Goal: Information Seeking & Learning: Learn about a topic

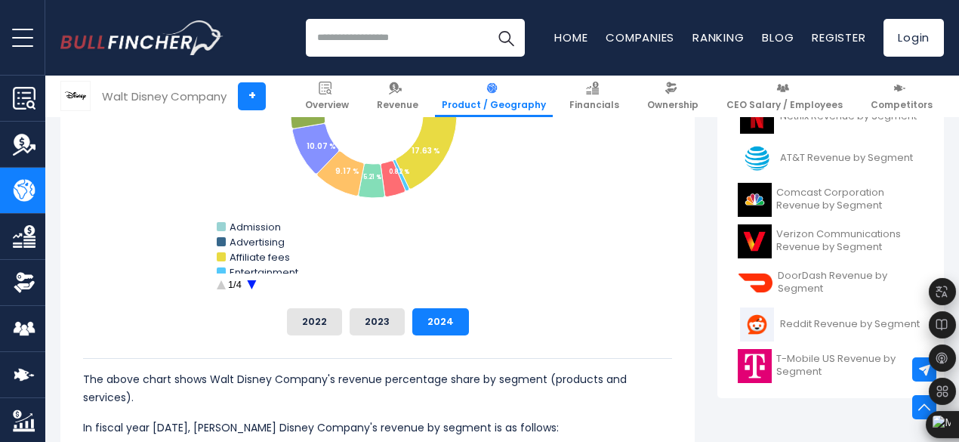
scroll to position [474, 0]
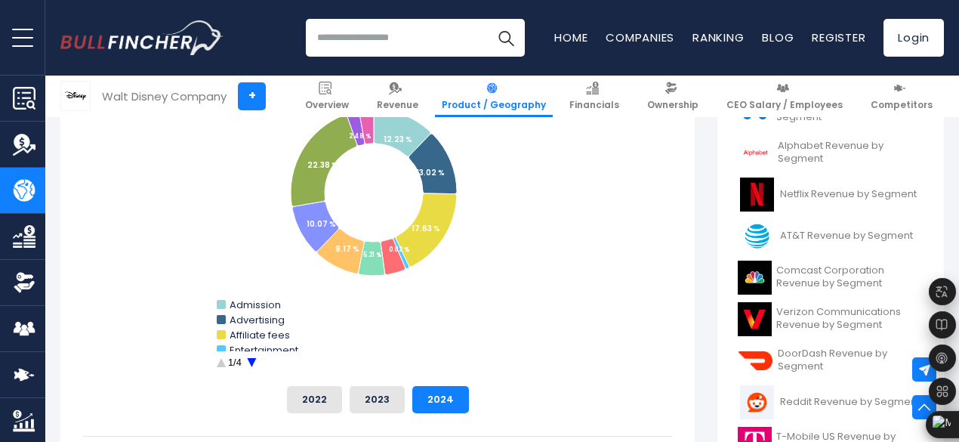
click at [228, 363] on text "1/4" at bounding box center [235, 361] width 14 height 11
click at [209, 365] on circle "Walt Disney Company's Revenue Share by Segment" at bounding box center [220, 362] width 23 height 23
click at [240, 361] on circle "Walt Disney Company's Revenue Share by Segment" at bounding box center [251, 362] width 23 height 23
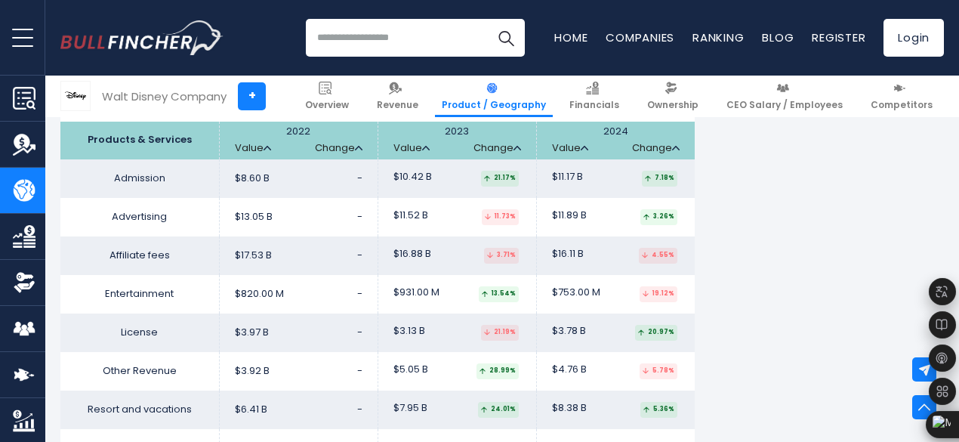
scroll to position [2670, 0]
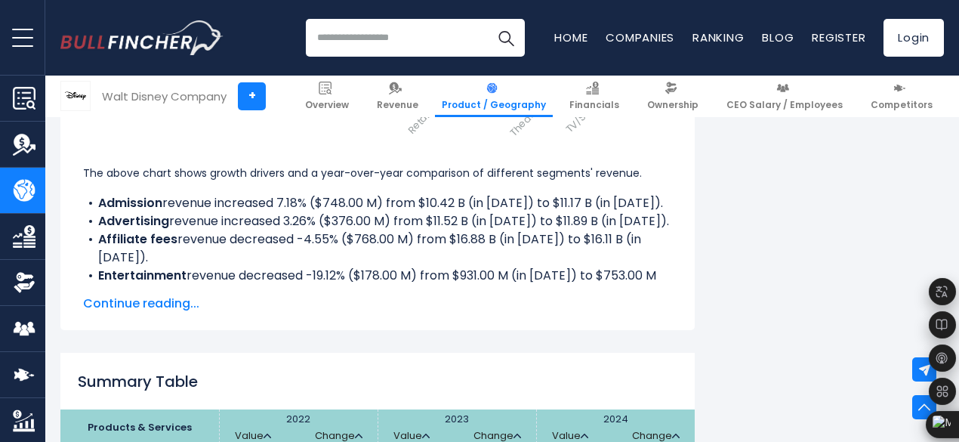
click at [384, 256] on div "The above chart shows growth drivers and a year-over-year comparison of differe…" at bounding box center [377, 224] width 589 height 121
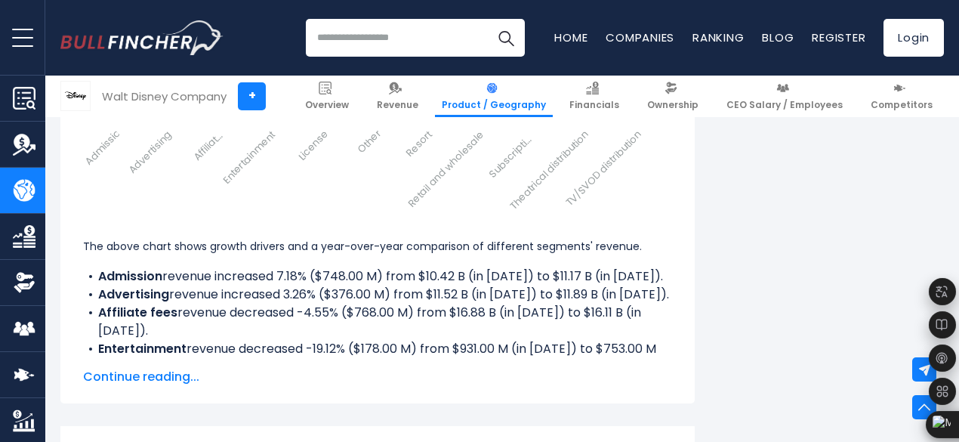
scroll to position [2307, 0]
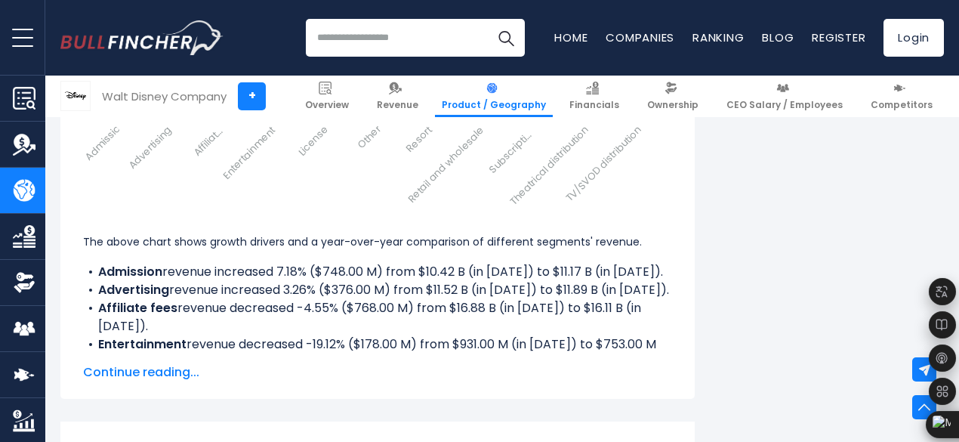
click at [149, 371] on span "Continue reading..." at bounding box center [377, 372] width 589 height 18
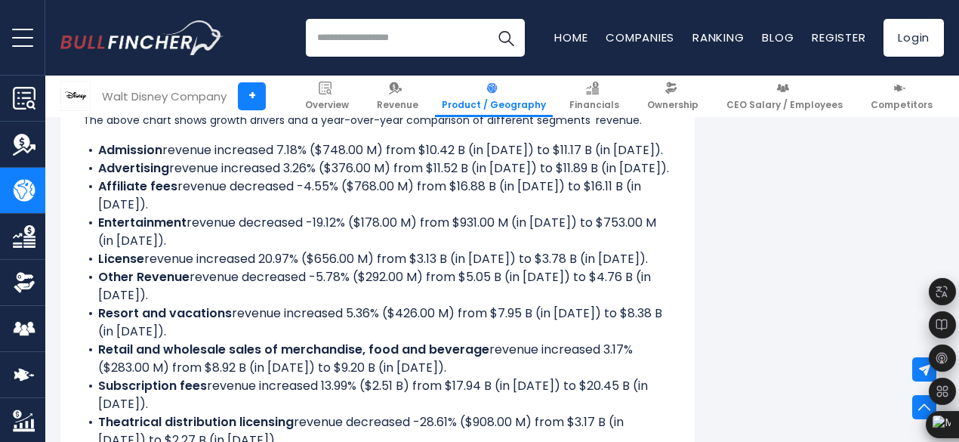
scroll to position [2434, 0]
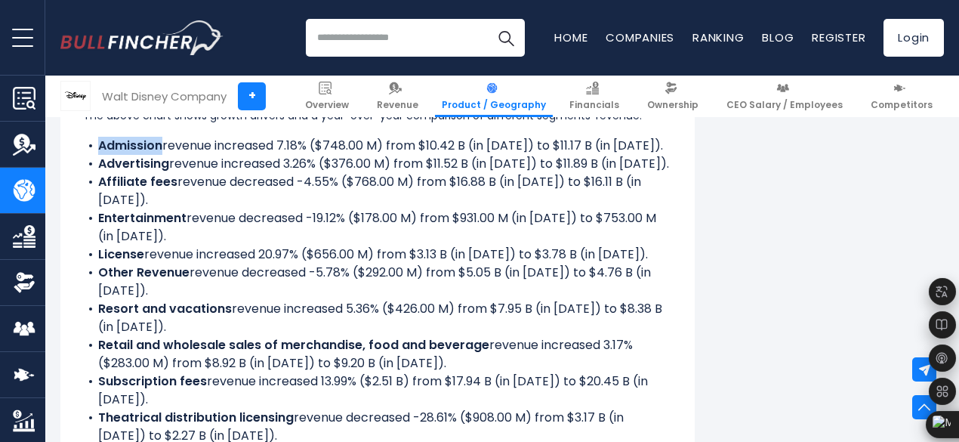
drag, startPoint x: 85, startPoint y: 168, endPoint x: 151, endPoint y: 172, distance: 66.6
click at [151, 155] on li "Admission revenue increased 7.18% ($748.00 M) from $10.42 B (in [DATE]) to $11.…" at bounding box center [377, 146] width 589 height 18
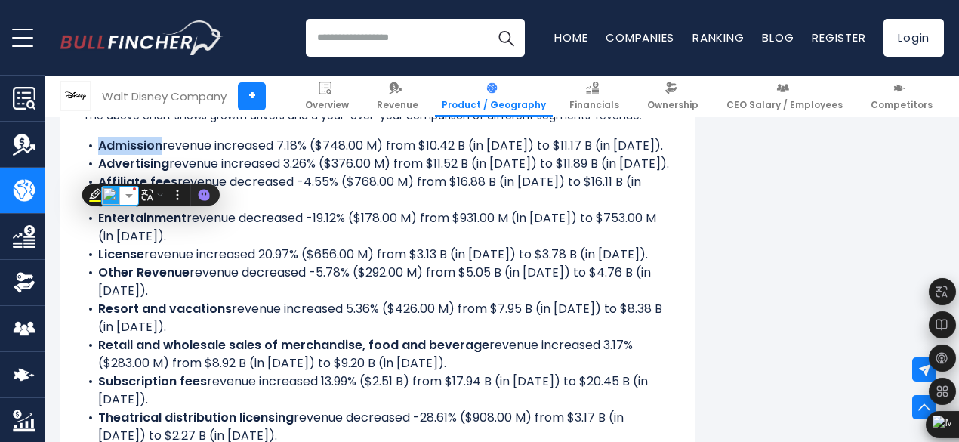
copy b "Admission"
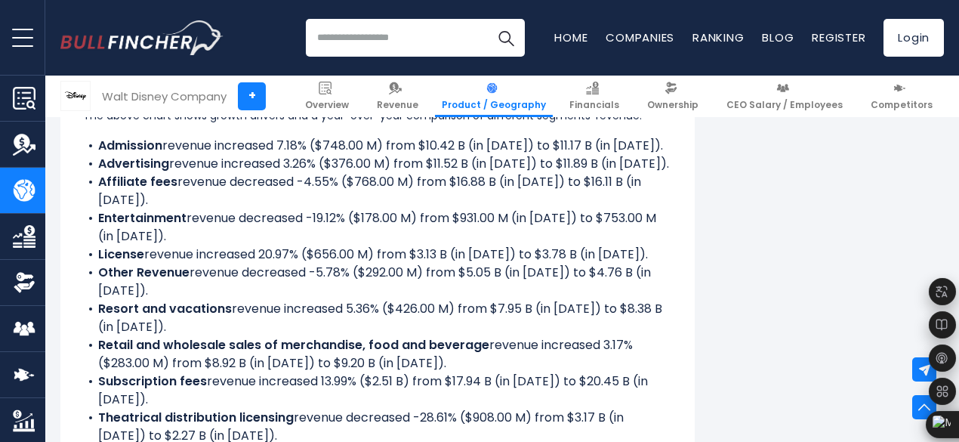
click at [251, 216] on li "Entertainment revenue decreased -19.12% ($178.00 M) from $931.00 M (in [DATE]) …" at bounding box center [377, 227] width 589 height 36
drag, startPoint x: 88, startPoint y: 202, endPoint x: 168, endPoint y: 205, distance: 80.1
click at [168, 205] on li "Affiliate fees revenue decreased -4.55% ($768.00 M) from $16.88 B (in [DATE]) t…" at bounding box center [377, 191] width 589 height 36
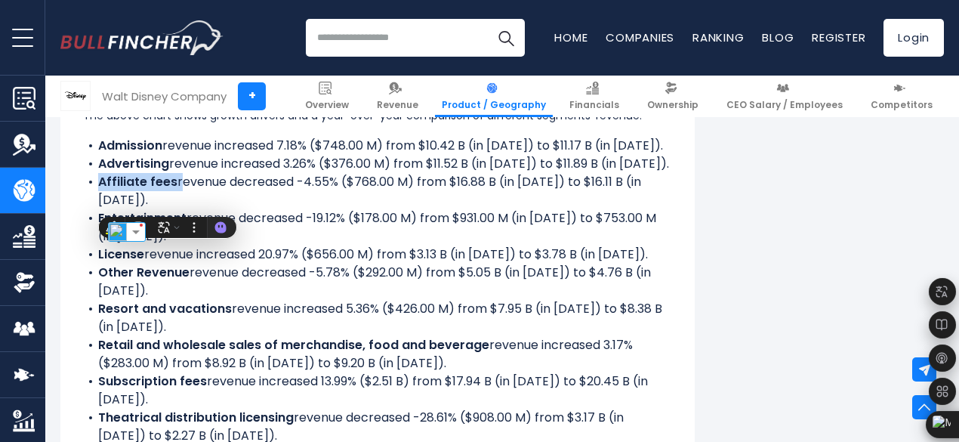
copy li "Affiliate fees"
click at [106, 281] on b "Other Revenue" at bounding box center [143, 272] width 91 height 17
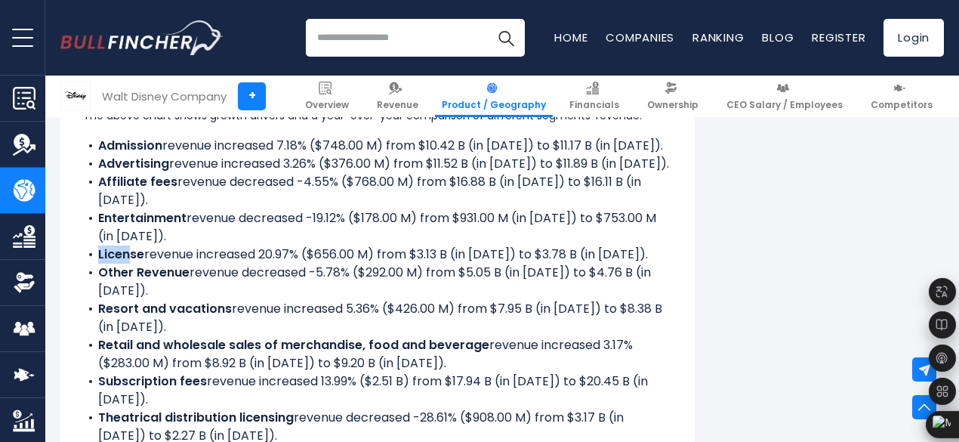
drag, startPoint x: 86, startPoint y: 260, endPoint x: 119, endPoint y: 262, distance: 33.3
click at [119, 262] on b "License" at bounding box center [121, 253] width 46 height 17
click at [98, 223] on b "Entertainment" at bounding box center [142, 217] width 88 height 17
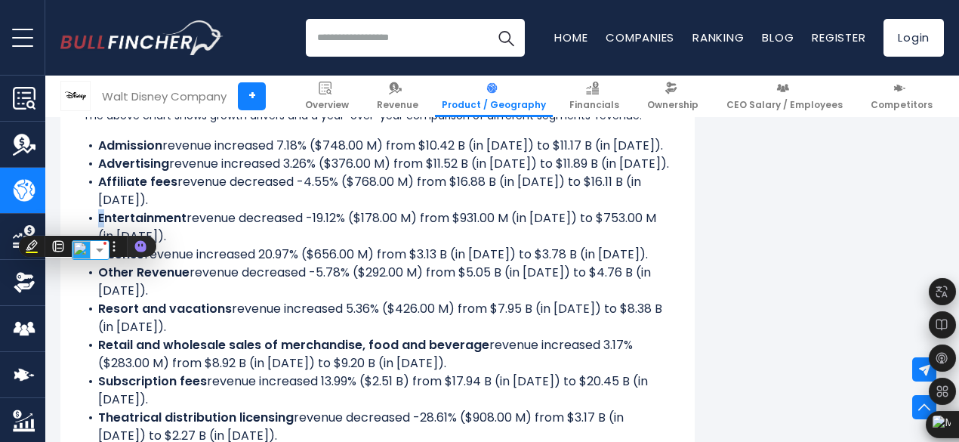
click at [98, 223] on b "Entertainment" at bounding box center [142, 217] width 88 height 17
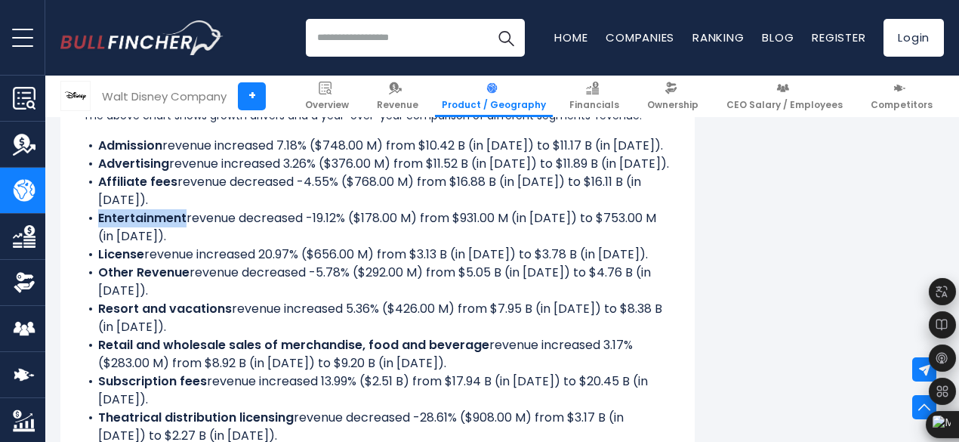
drag, startPoint x: 88, startPoint y: 224, endPoint x: 174, endPoint y: 226, distance: 86.8
click at [174, 226] on b "Entertainment" at bounding box center [142, 217] width 88 height 17
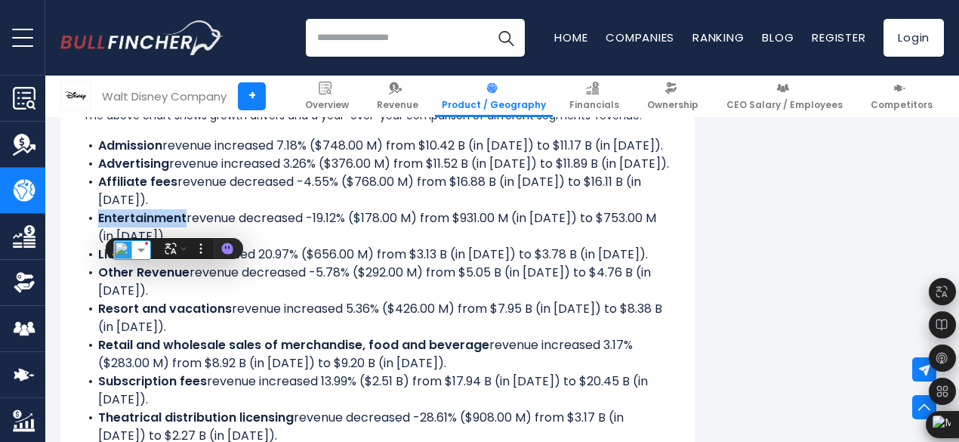
copy b "Entertainment"
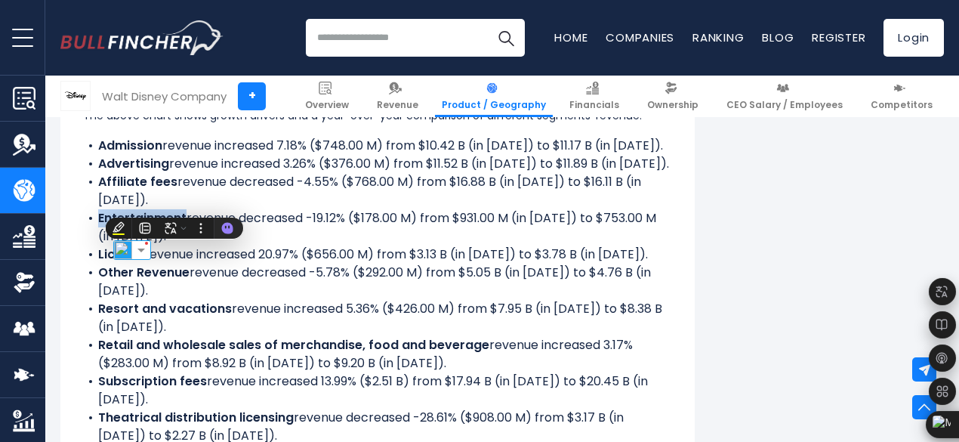
scroll to position [2486, 0]
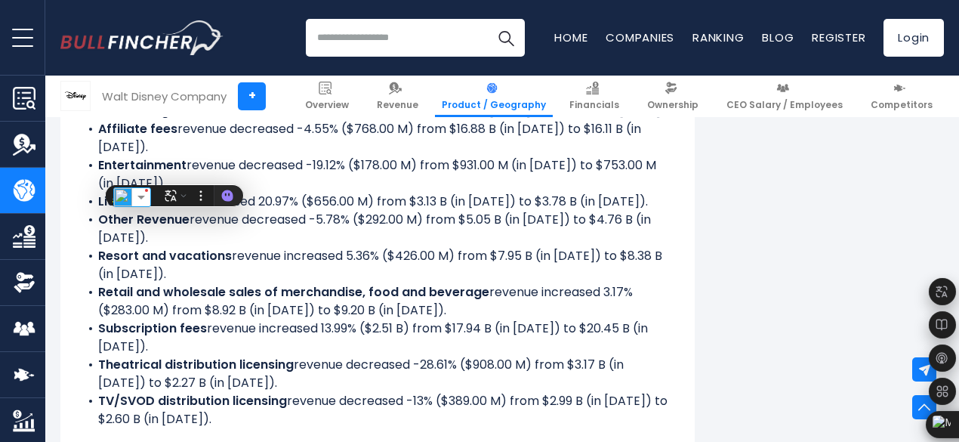
click at [103, 226] on b "Other Revenue" at bounding box center [143, 219] width 91 height 17
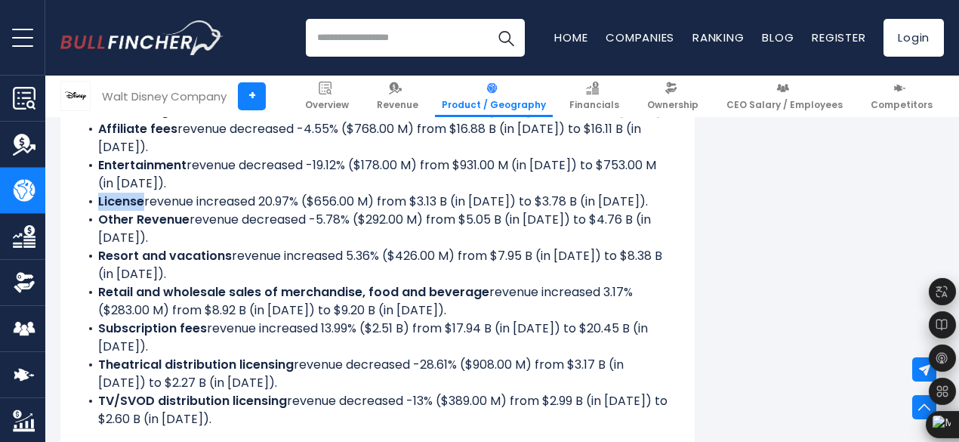
drag, startPoint x: 87, startPoint y: 208, endPoint x: 133, endPoint y: 211, distance: 46.2
click at [133, 211] on li "License revenue increased 20.97% ($656.00 M) from $3.13 B (in [DATE]) to $3.78 …" at bounding box center [377, 202] width 589 height 18
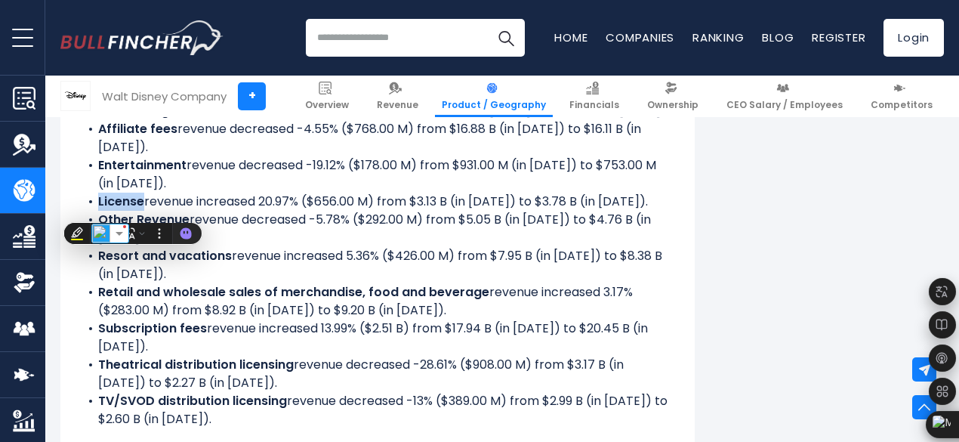
copy b "License"
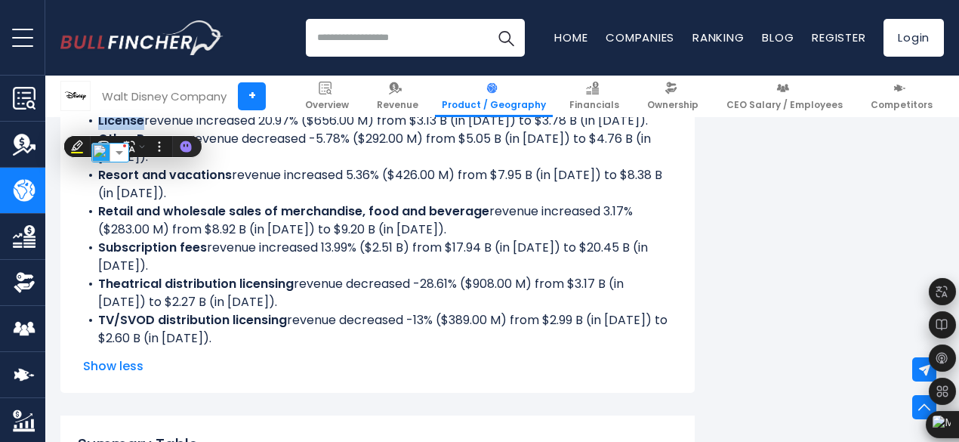
scroll to position [2573, 0]
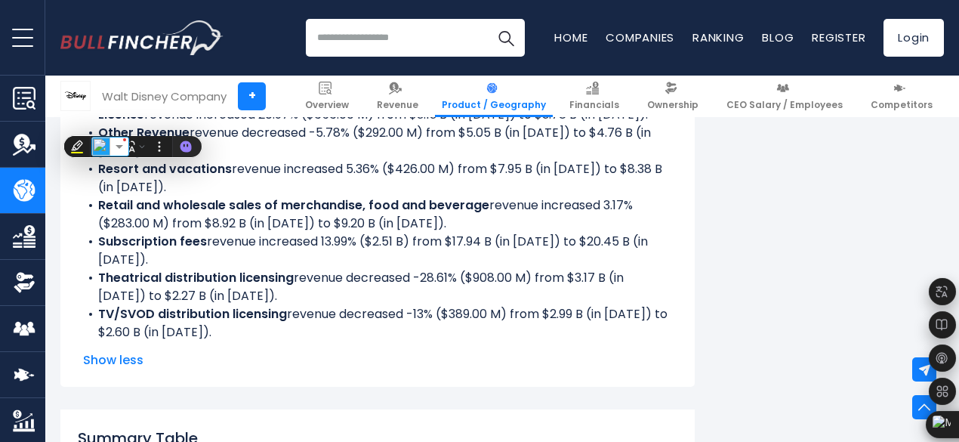
click at [151, 242] on b "Subscription fees" at bounding box center [152, 241] width 109 height 17
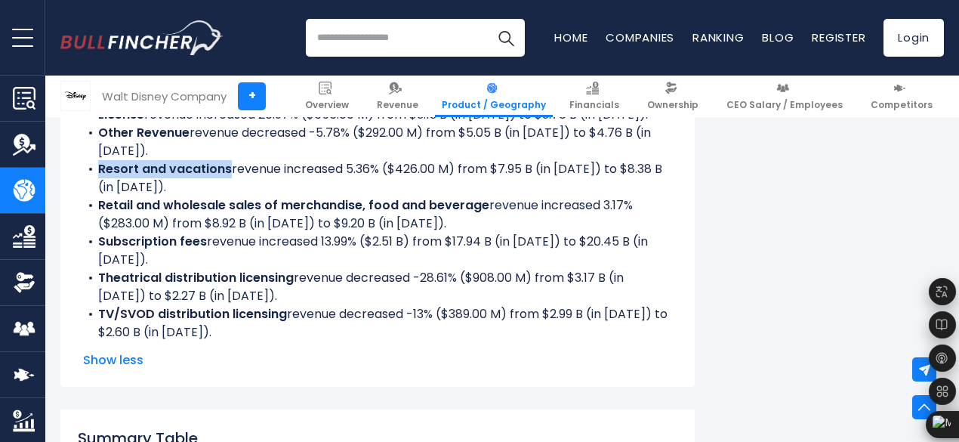
drag, startPoint x: 88, startPoint y: 172, endPoint x: 216, endPoint y: 174, distance: 128.4
click at [217, 176] on li "Resort and vacations revenue increased 5.36% ($426.00 M) from $7.95 B (in [DATE…" at bounding box center [377, 178] width 589 height 36
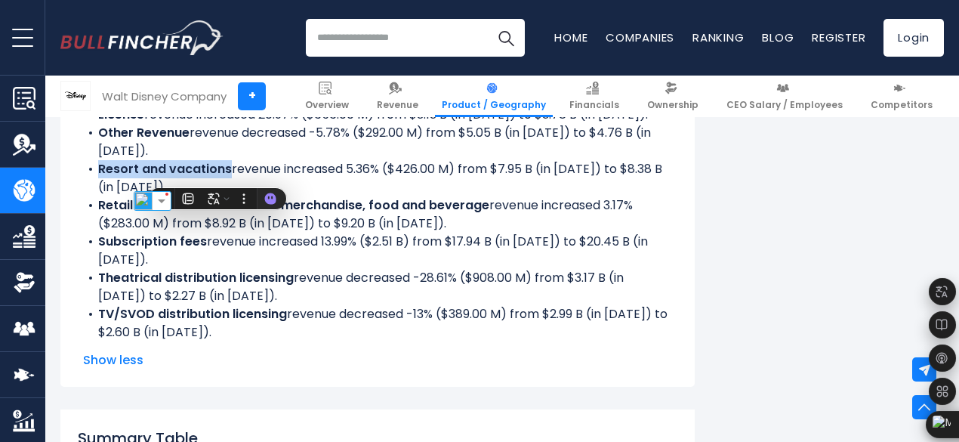
copy b "Resort and vacations"
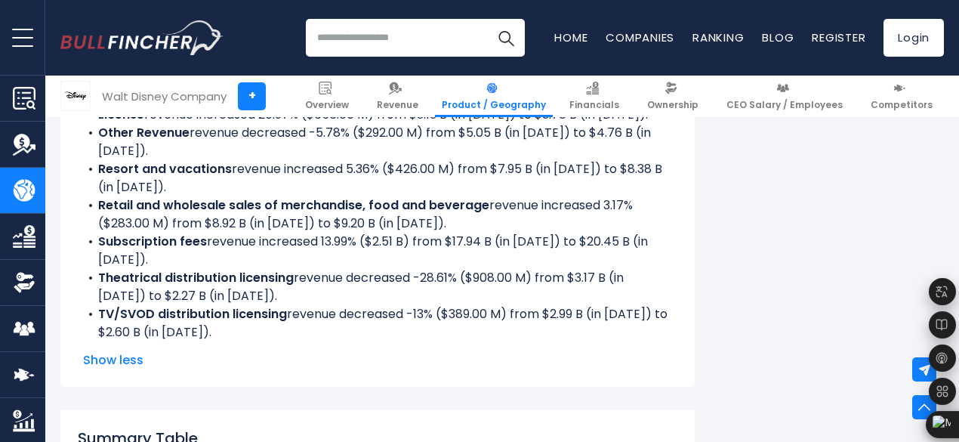
click at [657, 435] on h2 "Summary Table" at bounding box center [377, 438] width 634 height 23
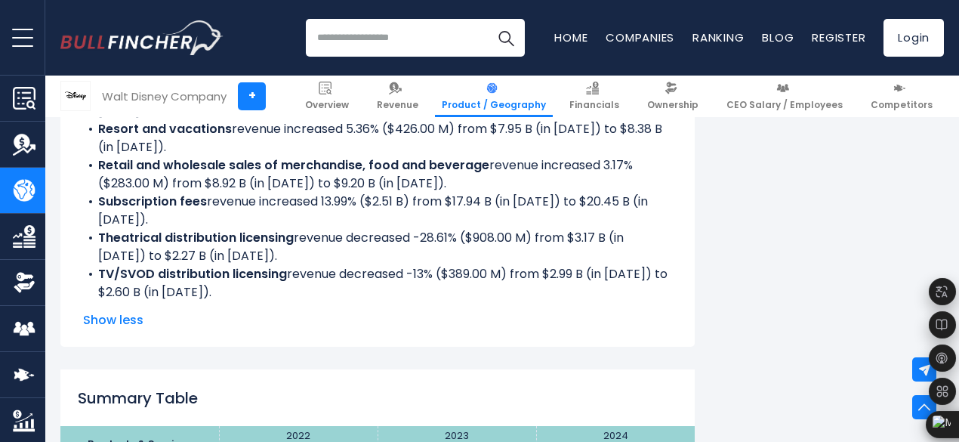
scroll to position [2606, 0]
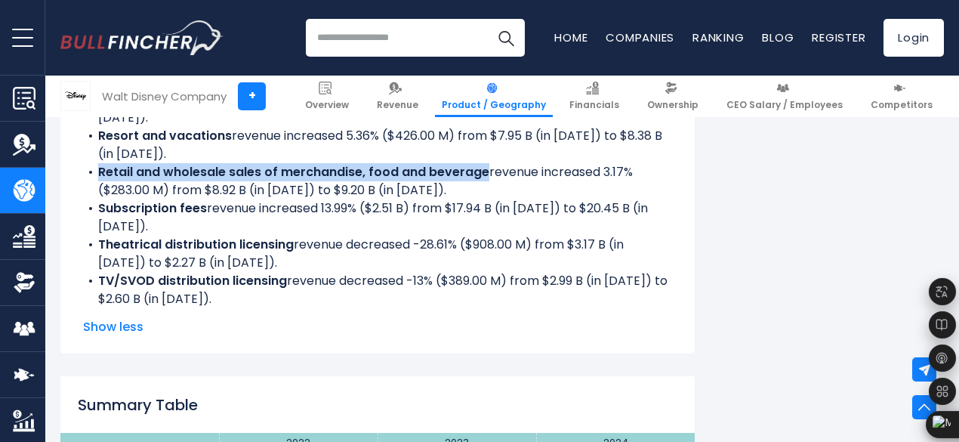
drag, startPoint x: 88, startPoint y: 177, endPoint x: 473, endPoint y: 176, distance: 385.1
click at [473, 176] on li "Retail and wholesale sales of merchandise, food and beverage revenue increased …" at bounding box center [377, 181] width 589 height 36
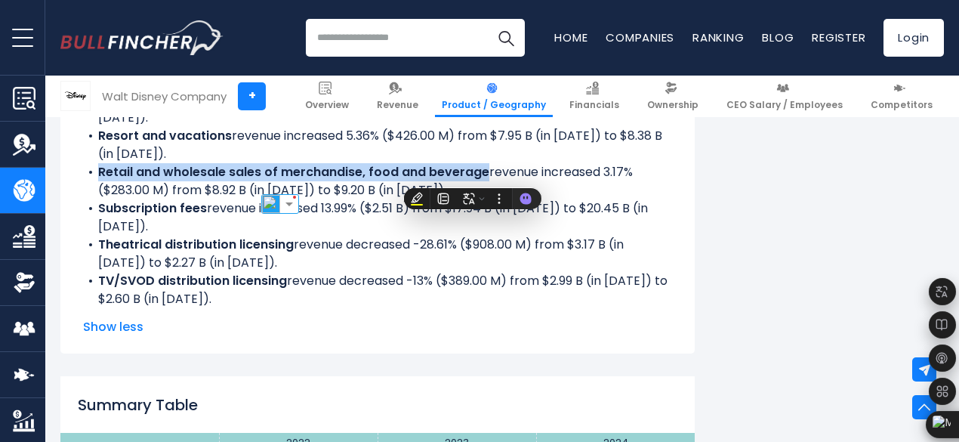
copy b "Retail and wholesale sales of merchandise, food and beverage"
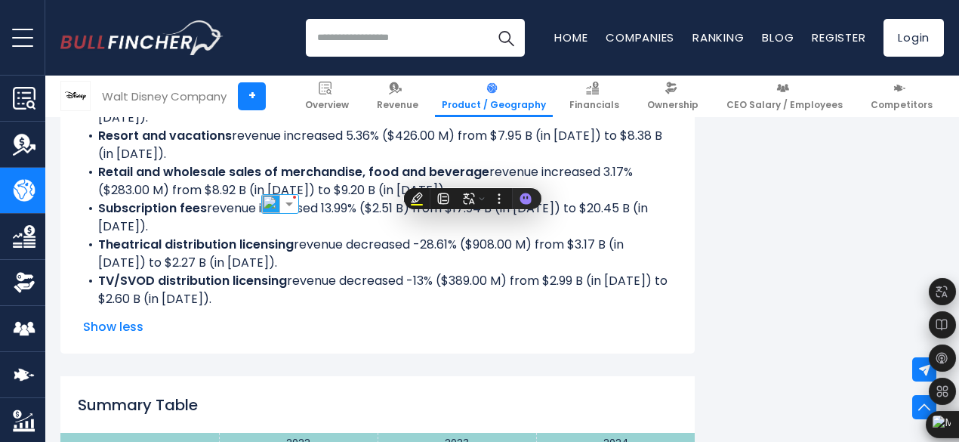
click at [180, 245] on b "Theatrical distribution licensing" at bounding box center [196, 244] width 196 height 17
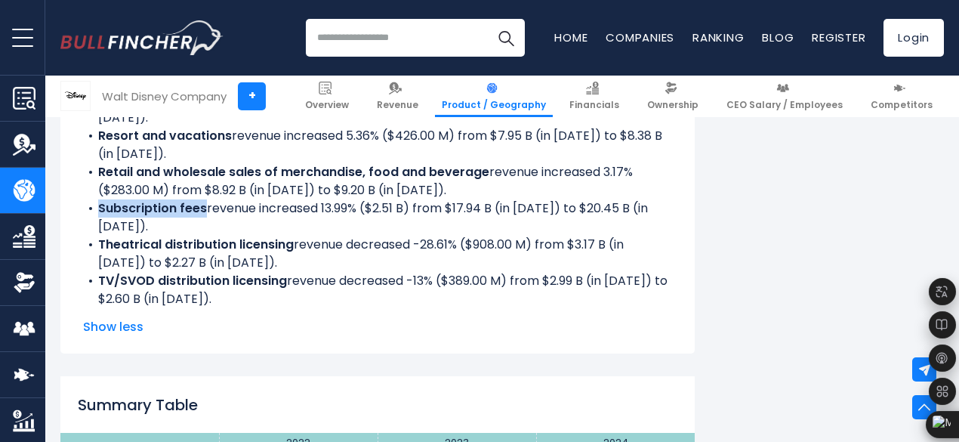
drag, startPoint x: 88, startPoint y: 211, endPoint x: 192, endPoint y: 211, distance: 104.2
click at [192, 211] on b "Subscription fees" at bounding box center [152, 207] width 109 height 17
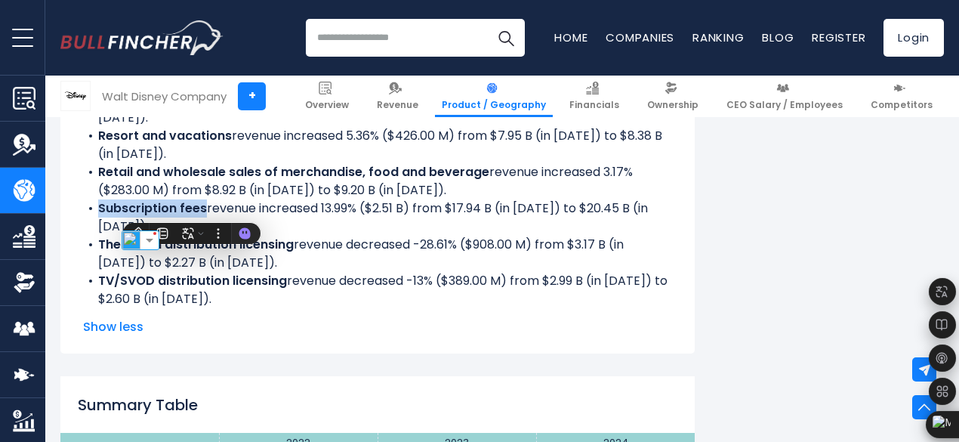
copy b "Subscription fees"
click at [83, 262] on li "Theatrical distribution licensing revenue decreased -28.61% ($908.00 M) from $3…" at bounding box center [377, 254] width 589 height 36
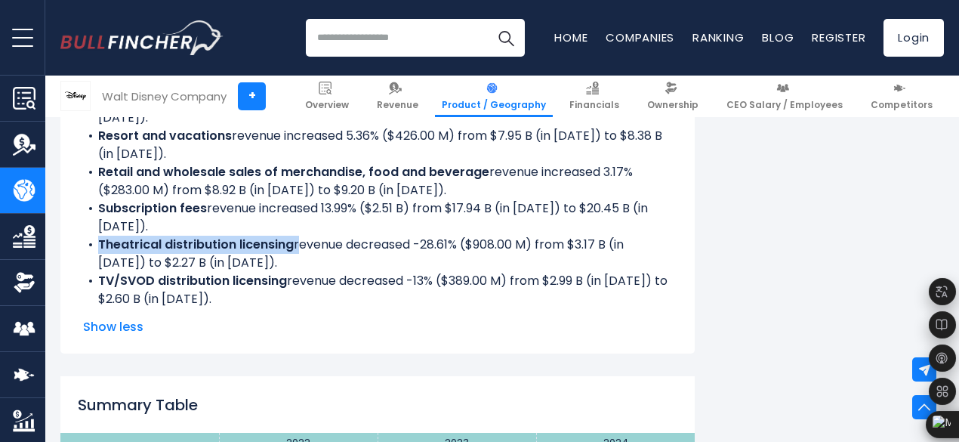
drag, startPoint x: 88, startPoint y: 248, endPoint x: 285, endPoint y: 249, distance: 196.3
click at [285, 249] on li "Theatrical distribution licensing revenue decreased -28.61% ($908.00 M) from $3…" at bounding box center [377, 254] width 589 height 36
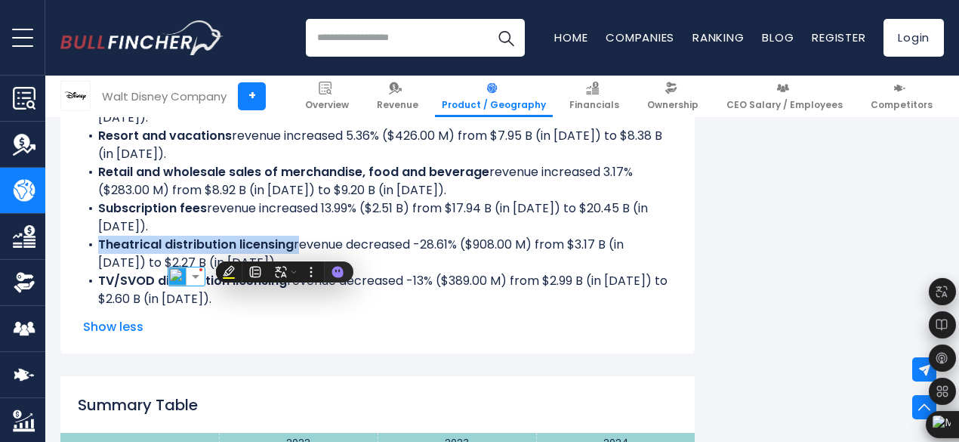
copy li "Theatrical distribution licensing"
click at [372, 307] on li "TV/SVOD distribution licensing revenue decreased -13% ($389.00 M) from $2.99 B …" at bounding box center [377, 290] width 589 height 36
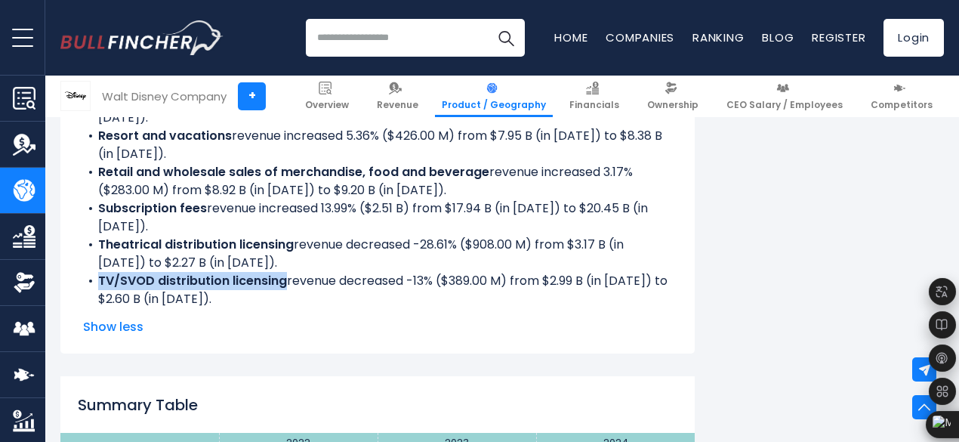
drag, startPoint x: 88, startPoint y: 286, endPoint x: 275, endPoint y: 283, distance: 186.5
click at [275, 283] on li "TV/SVOD distribution licensing revenue decreased -13% ($389.00 M) from $2.99 B …" at bounding box center [377, 290] width 589 height 36
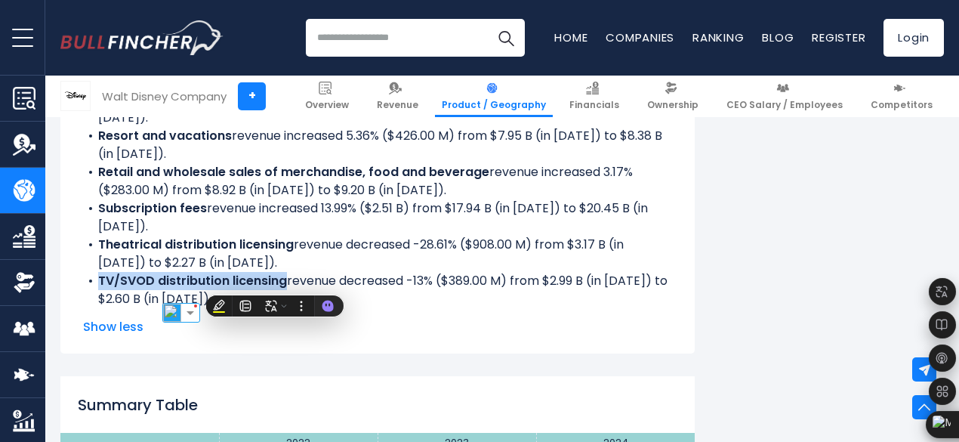
copy b "TV/SVOD distribution licensing"
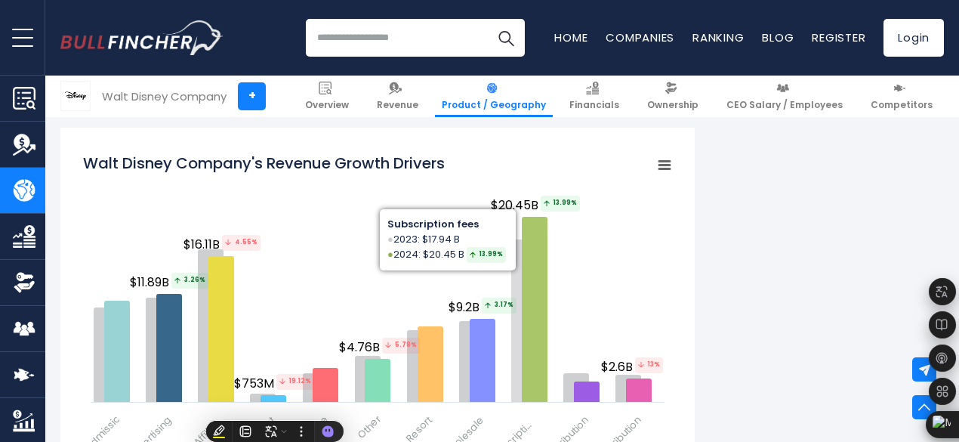
scroll to position [2010, 0]
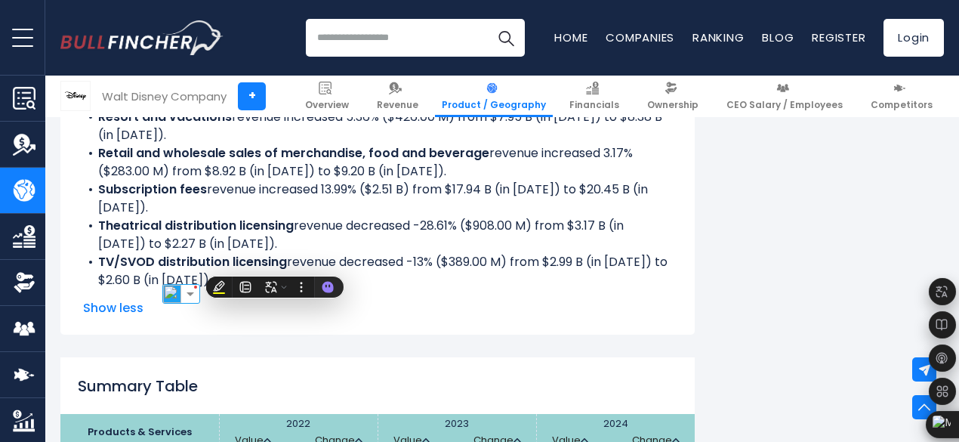
click at [390, 260] on li "TV/SVOD distribution licensing revenue decreased -13% ($389.00 M) from $2.99 B …" at bounding box center [377, 271] width 589 height 36
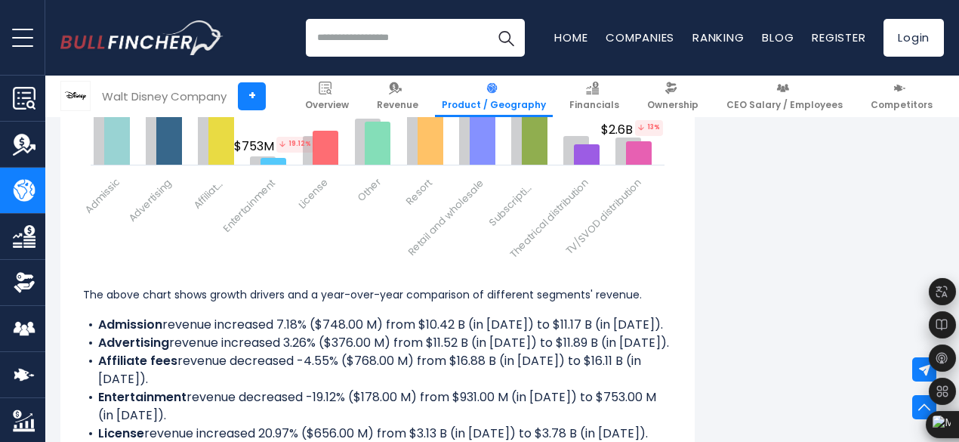
scroll to position [2252, 0]
